Goal: Book appointment/travel/reservation

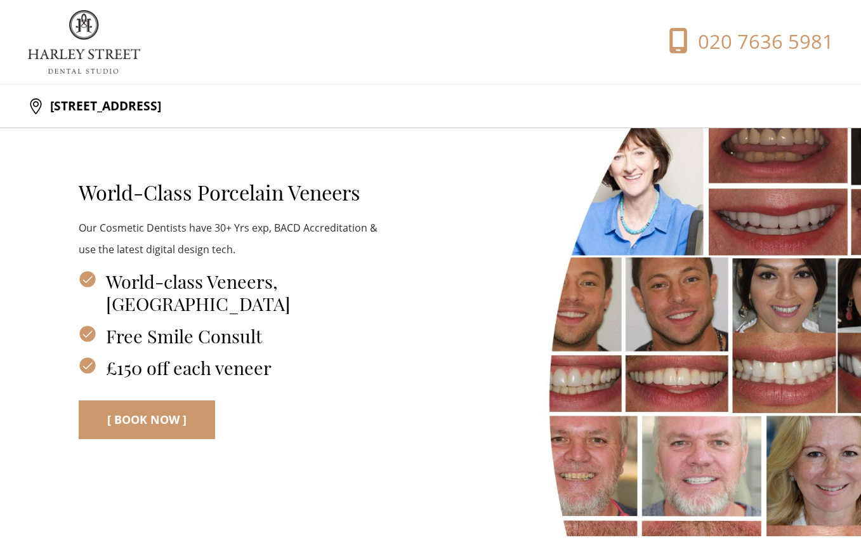
click at [122, 415] on link "[ BOOK NOW ]" at bounding box center [147, 419] width 136 height 39
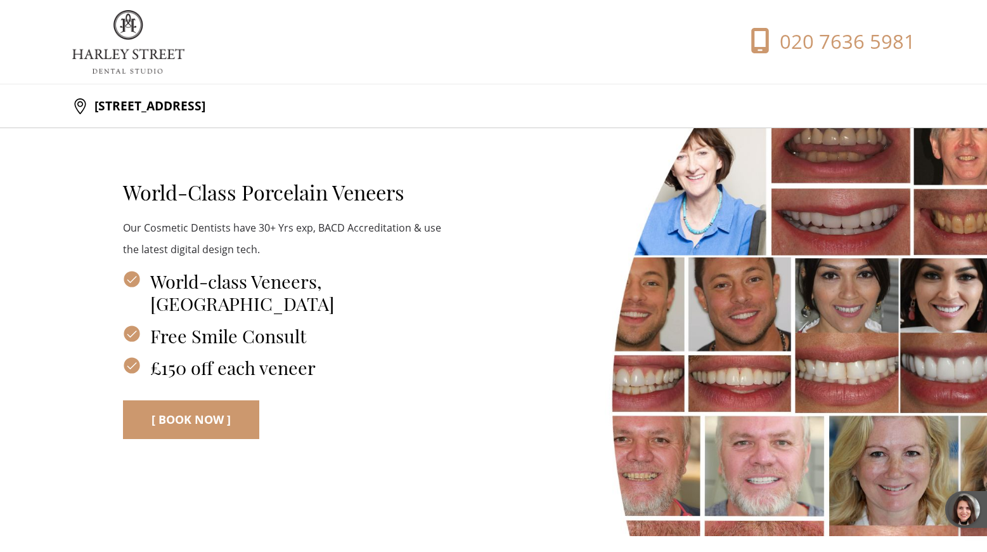
click at [207, 405] on link "[ BOOK NOW ]" at bounding box center [191, 419] width 136 height 39
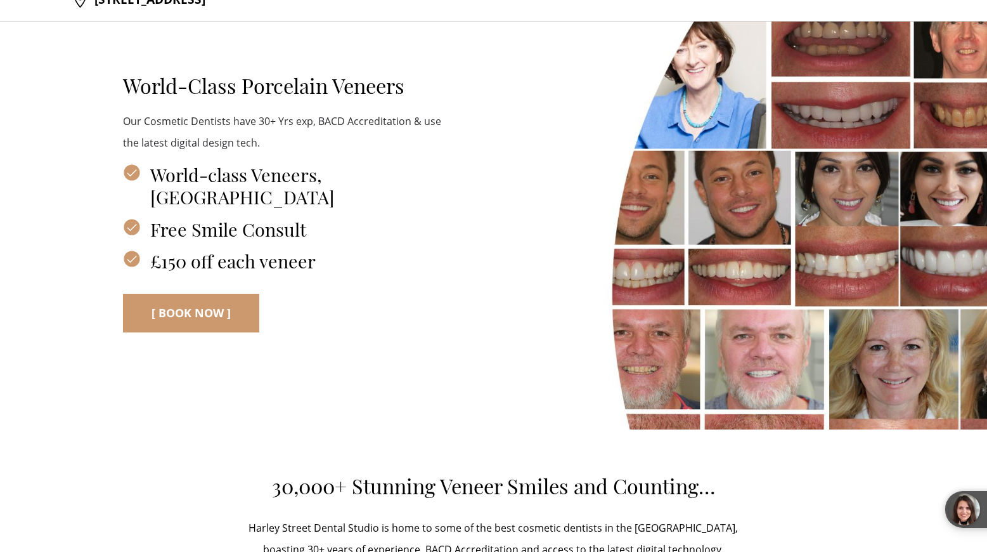
scroll to position [108, 0]
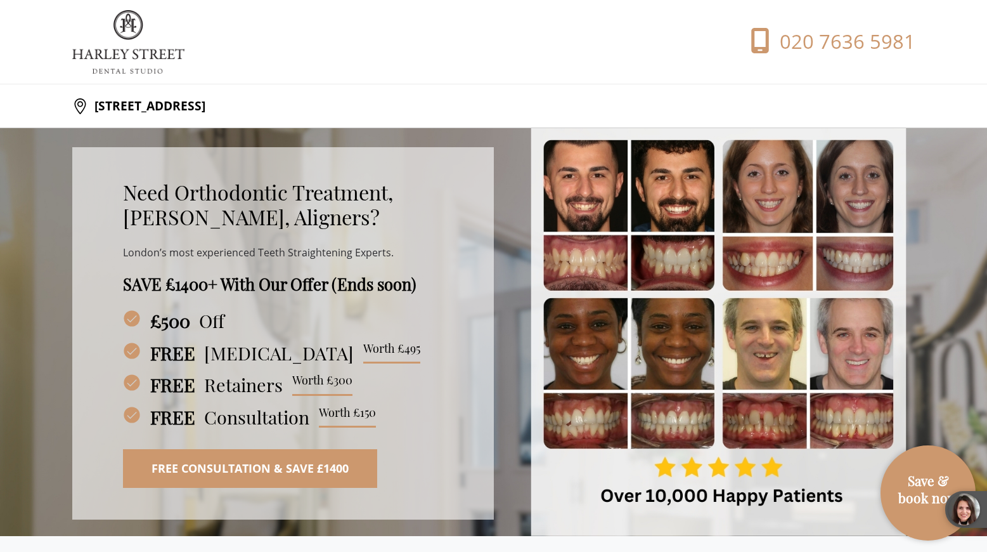
click at [252, 446] on link "Free Consultation & Save £1400" at bounding box center [250, 468] width 254 height 39
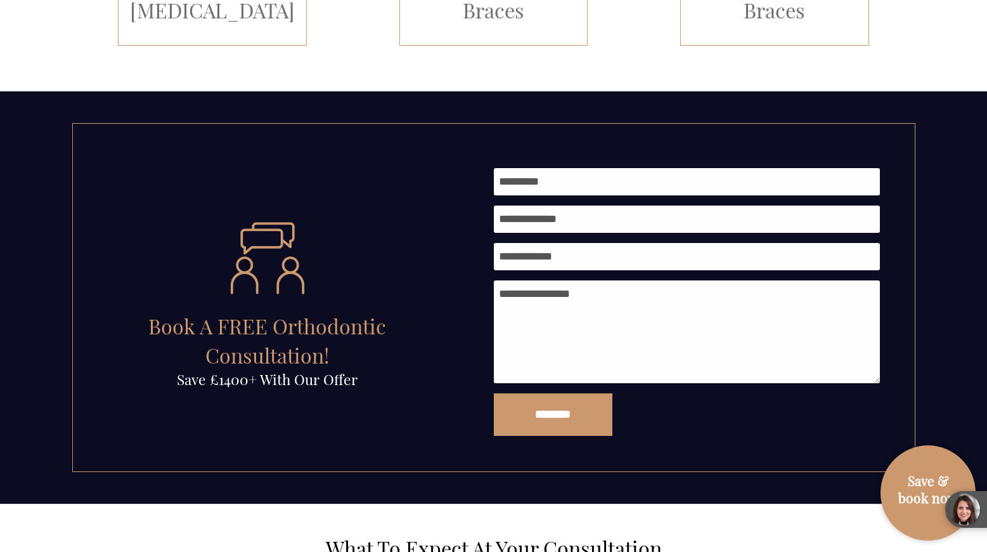
scroll to position [1249, 0]
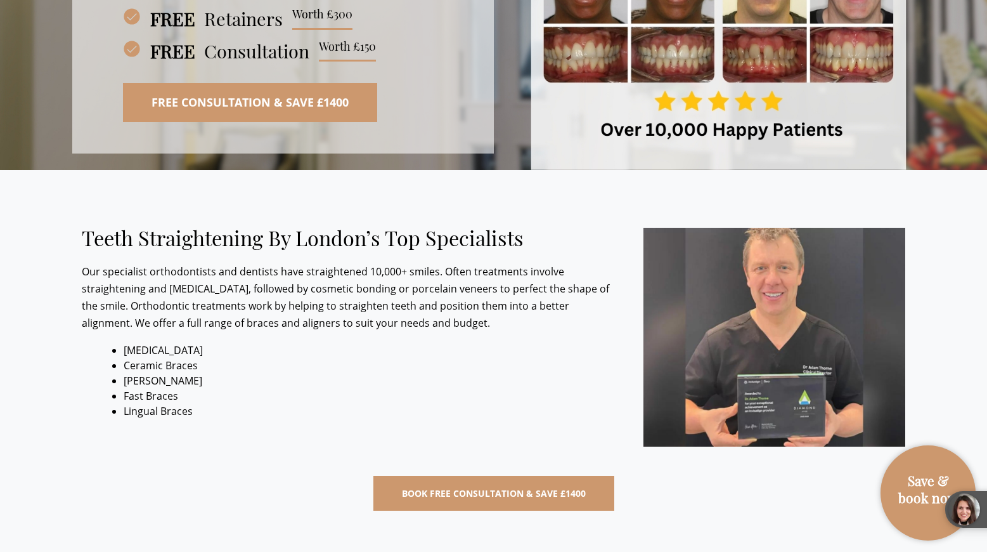
click at [271, 113] on link "Free Consultation & Save £1400" at bounding box center [250, 102] width 254 height 39
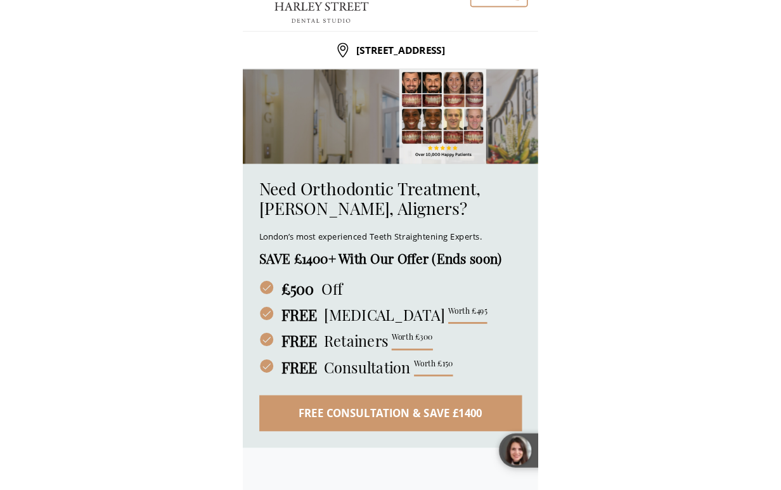
scroll to position [0, 0]
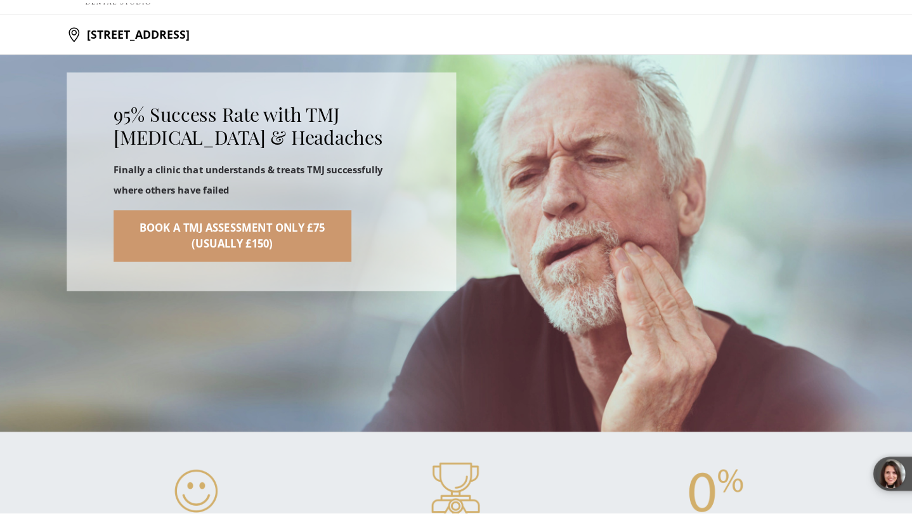
scroll to position [74, 0]
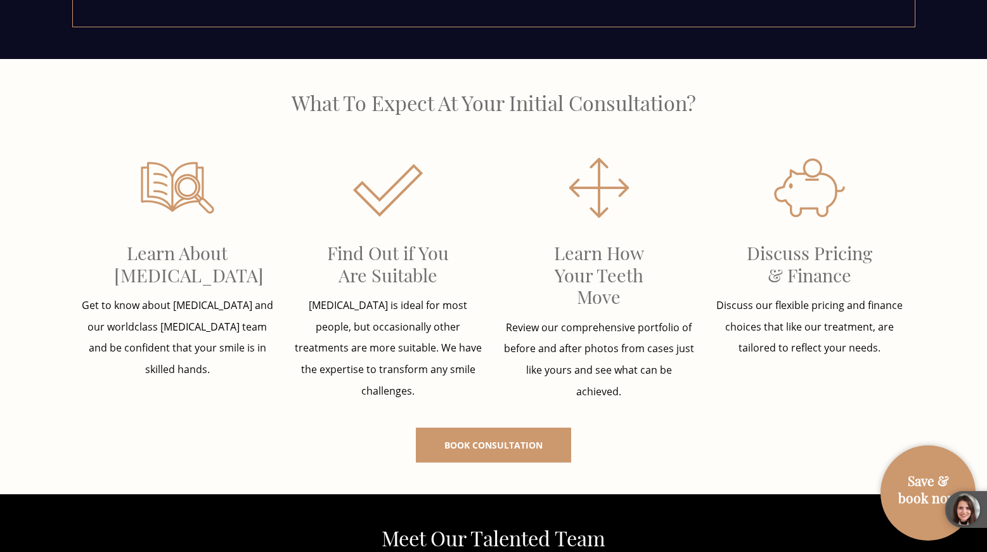
scroll to position [972, 0]
